Goal: Navigation & Orientation: Find specific page/section

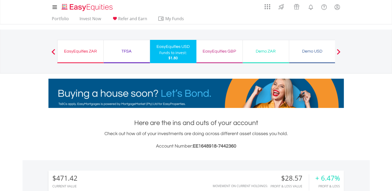
scroll to position [50, 98]
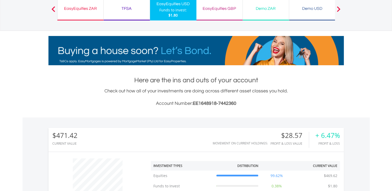
scroll to position [0, 0]
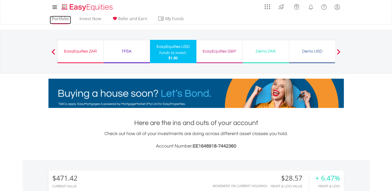
click at [59, 19] on link "Portfolio" at bounding box center [60, 20] width 21 height 8
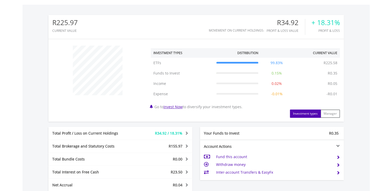
scroll to position [259, 0]
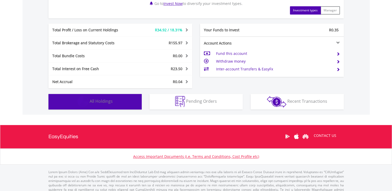
click at [102, 104] on button "Holdings All Holdings" at bounding box center [94, 102] width 93 height 16
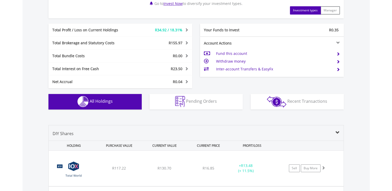
scroll to position [367, 0]
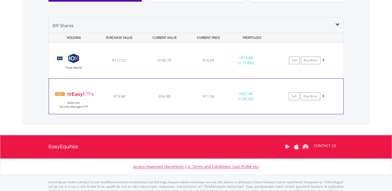
click at [100, 63] on div "R73.44" at bounding box center [119, 60] width 44 height 5
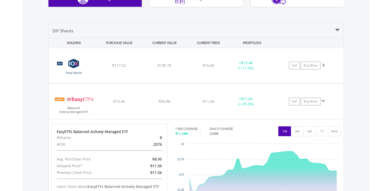
scroll to position [360, 0]
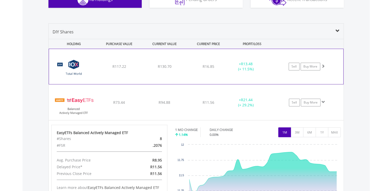
click at [147, 76] on div "﻿ 10X Total World Stock Feeder Exchange Traded Fund R117.22 R130.70 R16.85 + R1…" at bounding box center [196, 66] width 294 height 35
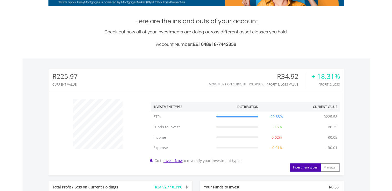
scroll to position [0, 0]
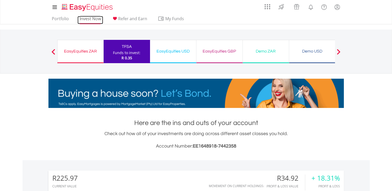
click at [87, 19] on link "Invest Now" at bounding box center [90, 20] width 26 height 8
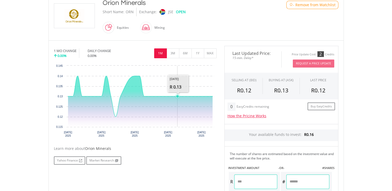
scroll to position [129, 0]
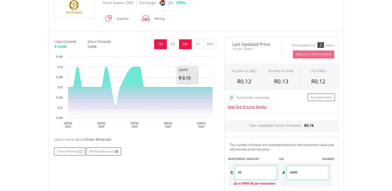
click at [185, 45] on button "6M" at bounding box center [185, 44] width 13 height 10
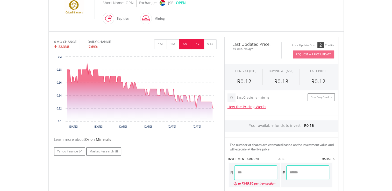
click at [198, 45] on button "1Y" at bounding box center [197, 44] width 13 height 10
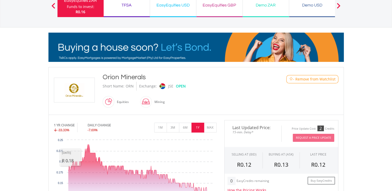
scroll to position [0, 0]
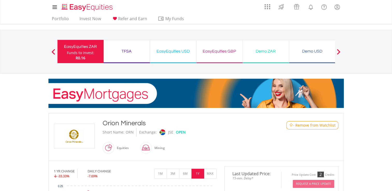
click at [268, 54] on div "Demo ZAR" at bounding box center [266, 51] width 40 height 7
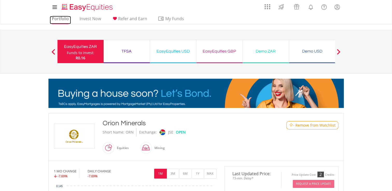
click at [56, 20] on link "Portfolio" at bounding box center [60, 20] width 21 height 8
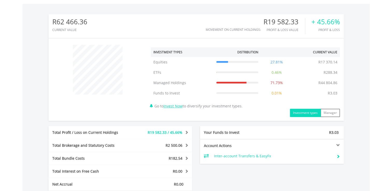
scroll to position [207, 0]
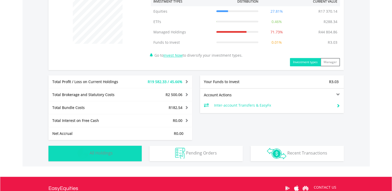
click at [105, 155] on span "All Holdings" at bounding box center [101, 153] width 23 height 6
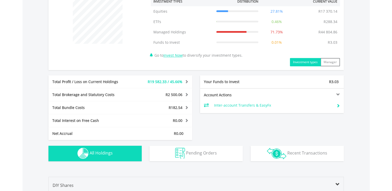
scroll to position [383, 0]
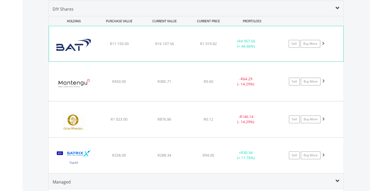
click at [178, 46] on div "﻿ British American Tobacco PLC R11 150.00 R16 107.56 R1 019.82 + R4 957.56 (+ 4…" at bounding box center [196, 43] width 294 height 35
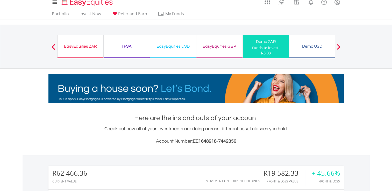
scroll to position [0, 0]
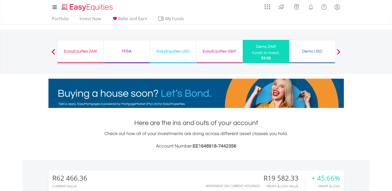
click at [306, 53] on div "Demo USD" at bounding box center [312, 51] width 40 height 7
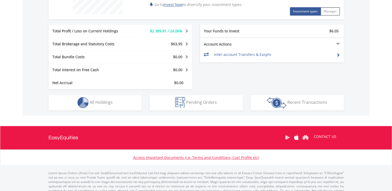
scroll to position [246, 0]
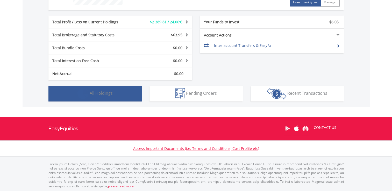
click at [108, 94] on span "All Holdings" at bounding box center [101, 93] width 23 height 6
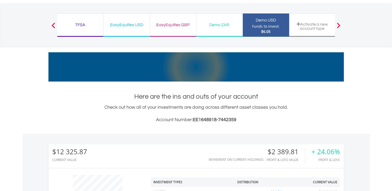
scroll to position [0, 0]
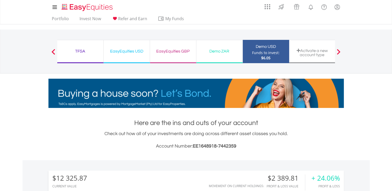
click at [53, 51] on span at bounding box center [53, 52] width 4 height 6
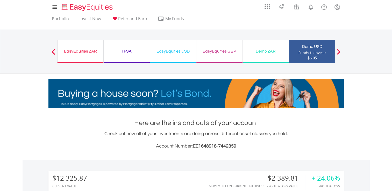
click at [54, 53] on button "Previous" at bounding box center [53, 53] width 10 height 5
click at [172, 52] on div "EasyEquities USD" at bounding box center [173, 51] width 40 height 7
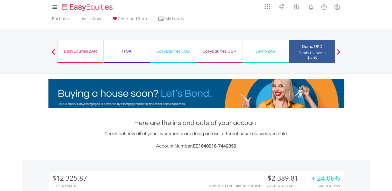
click at [170, 51] on div "EasyEquities USD" at bounding box center [173, 51] width 40 height 7
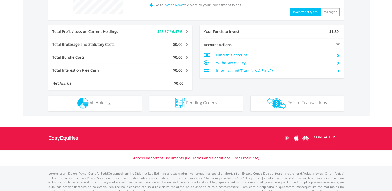
scroll to position [246, 0]
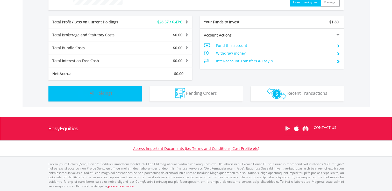
click at [110, 93] on span "All Holdings" at bounding box center [101, 93] width 23 height 6
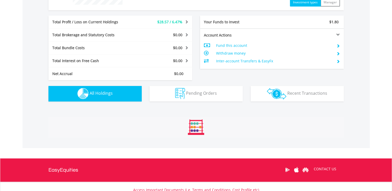
scroll to position [363, 0]
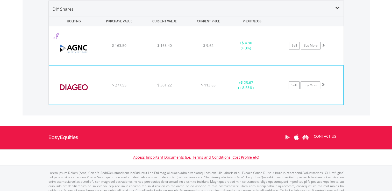
click at [140, 65] on div "﻿ Diageo PLC $ 277.55 $ 301.22 $ 113.83 + $ 23.67 (+ 8.53%) Sell Buy More" at bounding box center [196, 45] width 294 height 39
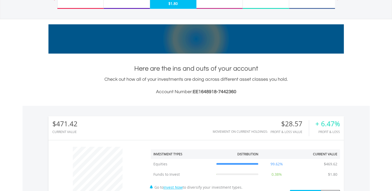
scroll to position [52, 0]
